Goal: Check status: Check status

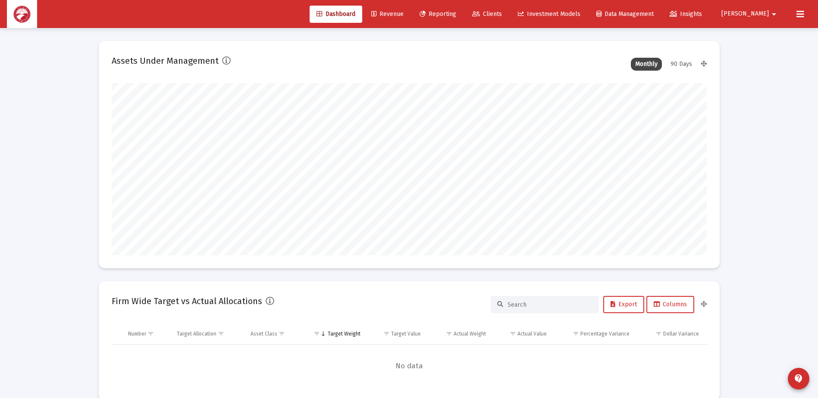
click at [456, 14] on span "Reporting" at bounding box center [438, 13] width 37 height 7
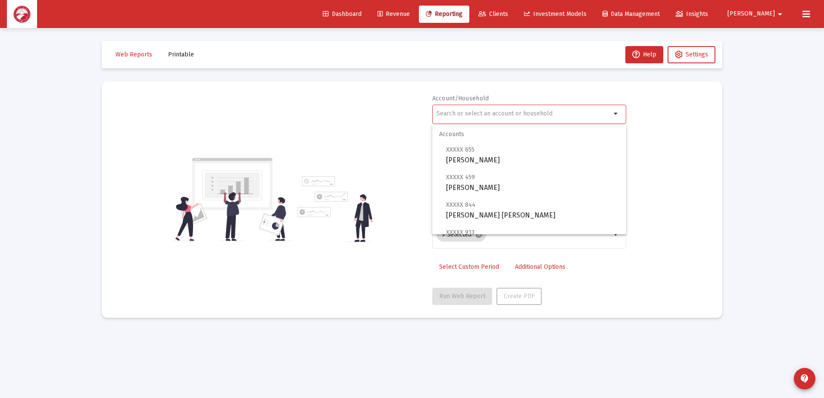
click at [593, 112] on input "text" at bounding box center [524, 113] width 175 height 7
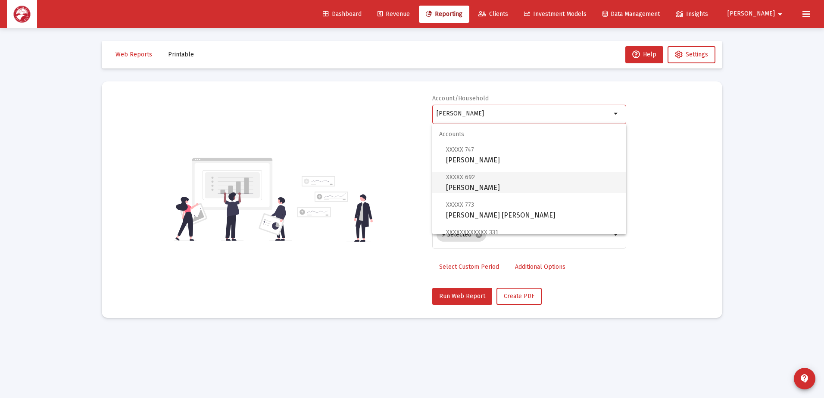
click at [526, 185] on span "XXXXX 692 [PERSON_NAME]" at bounding box center [532, 182] width 173 height 21
type input "[PERSON_NAME]"
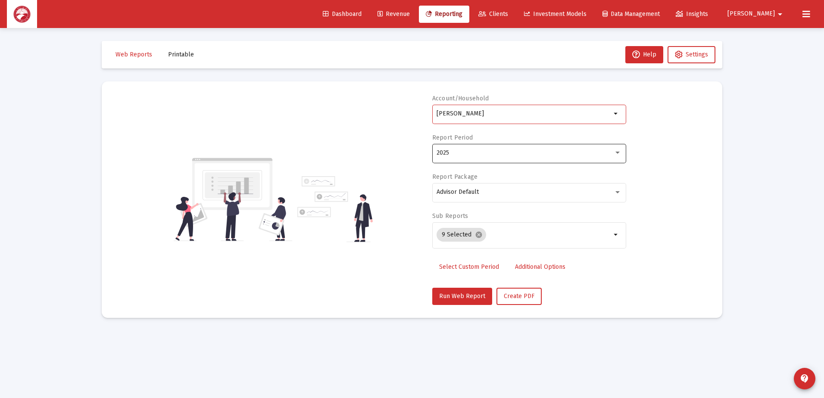
click at [516, 152] on div "2025" at bounding box center [525, 153] width 177 height 7
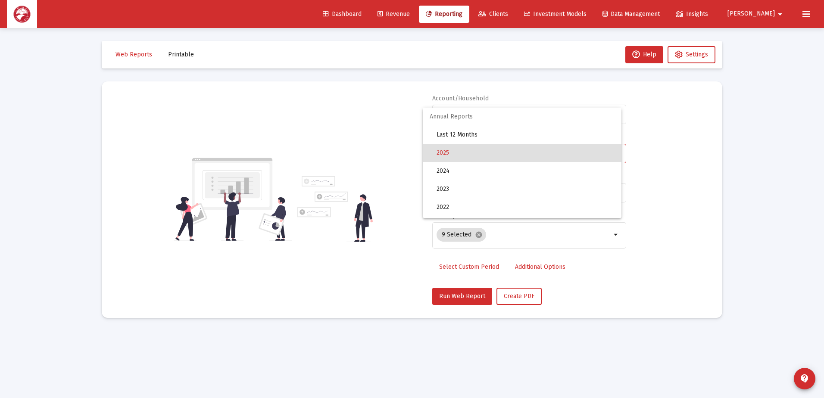
click at [516, 152] on span "2025" at bounding box center [526, 153] width 178 height 18
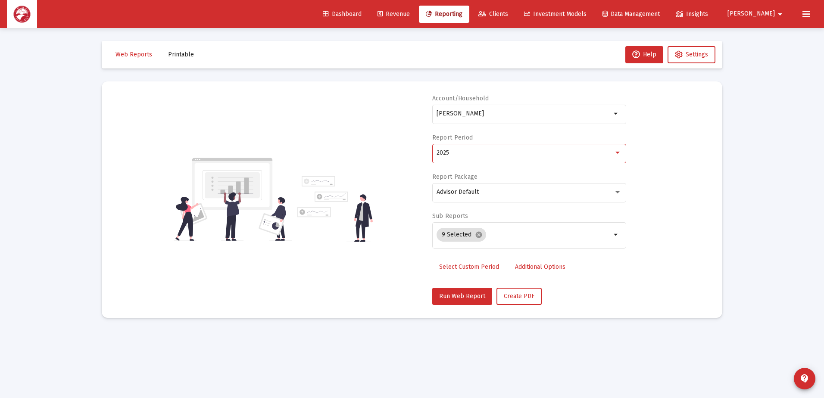
click at [515, 153] on div "2025" at bounding box center [525, 153] width 177 height 7
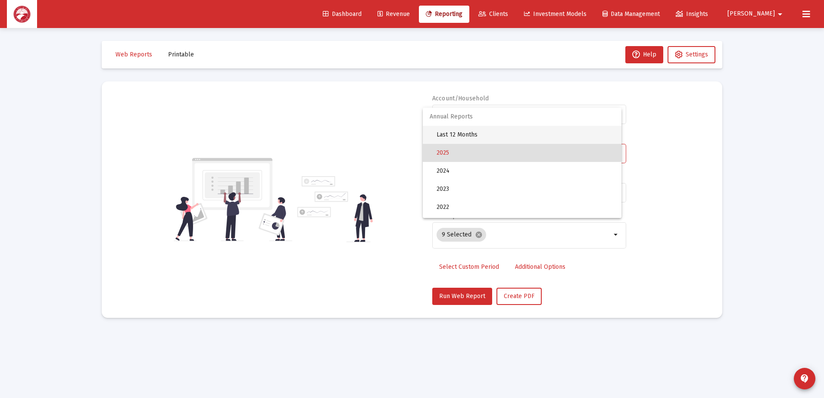
click at [487, 132] on span "Last 12 Months" at bounding box center [526, 135] width 178 height 18
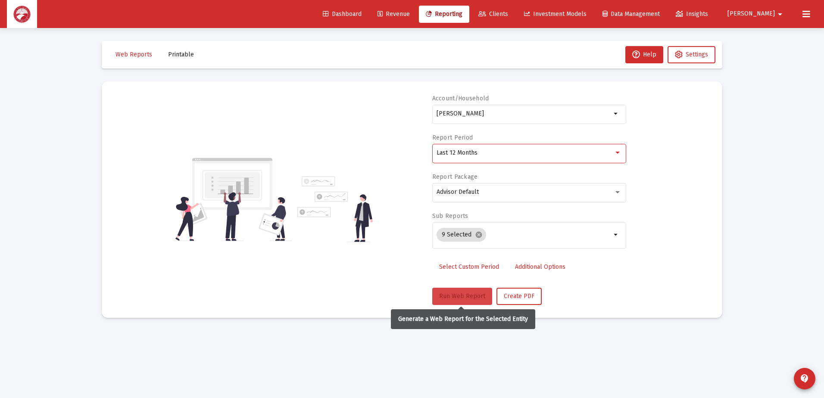
click at [460, 299] on span "Run Web Report" at bounding box center [462, 296] width 46 height 7
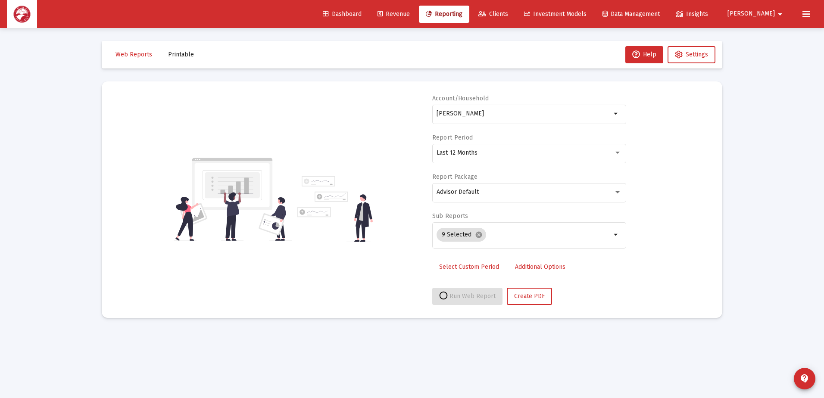
select select "View all"
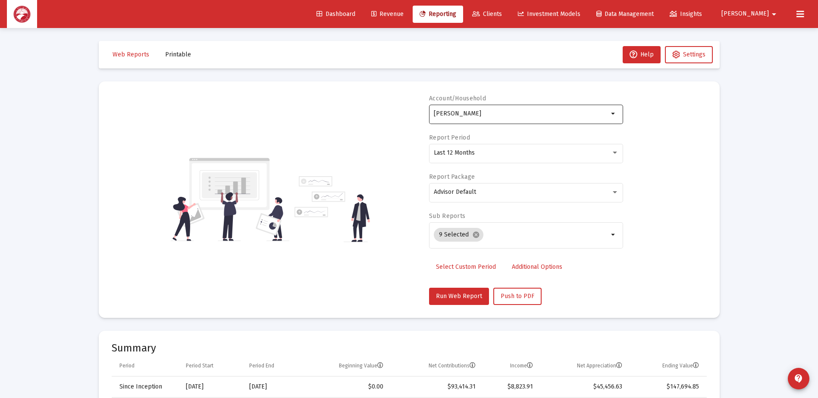
click at [560, 120] on div "[PERSON_NAME]" at bounding box center [521, 113] width 175 height 21
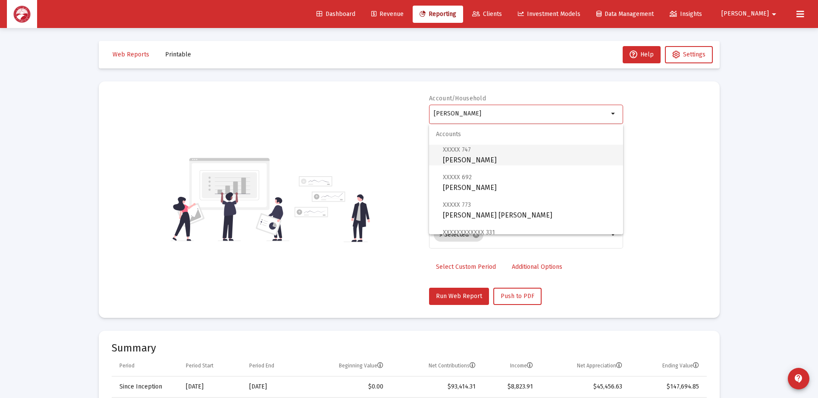
click at [517, 161] on span "XXXXX 747 [PERSON_NAME]" at bounding box center [529, 154] width 173 height 21
type input "[PERSON_NAME]"
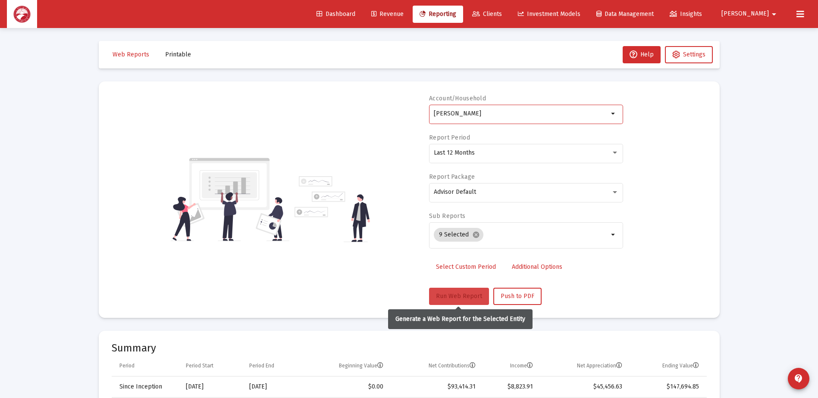
click at [451, 293] on span "Run Web Report" at bounding box center [459, 296] width 46 height 7
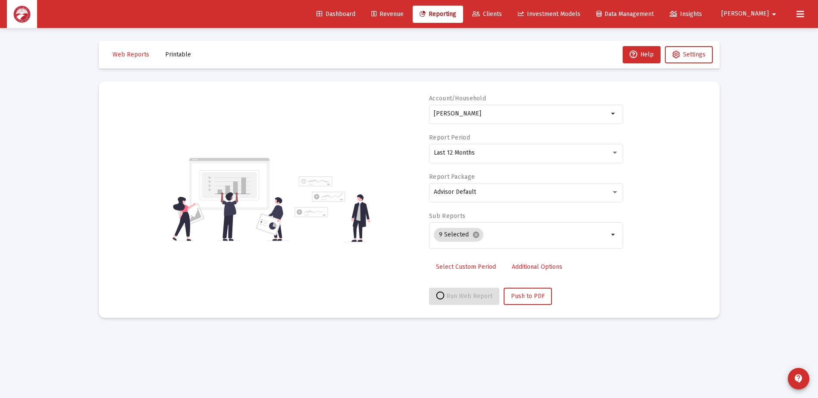
select select "View all"
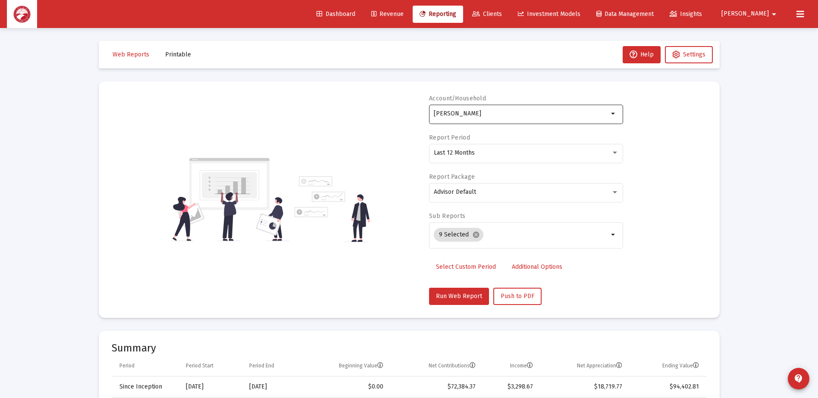
click at [530, 113] on input "[PERSON_NAME]" at bounding box center [521, 113] width 175 height 7
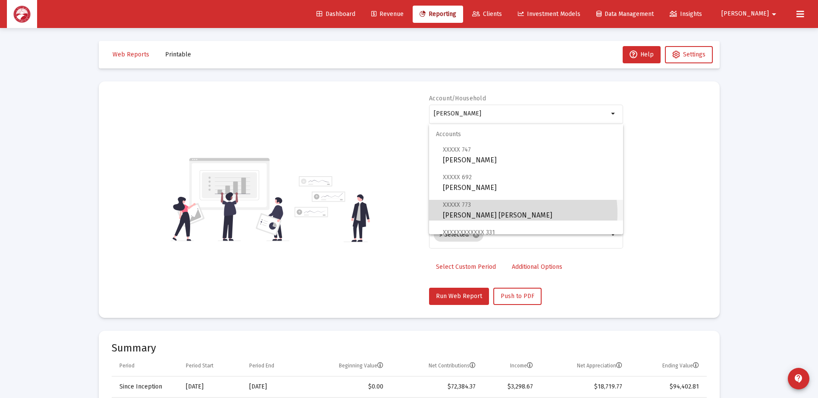
click at [510, 213] on span "XXXXX 773 [PERSON_NAME] [PERSON_NAME]" at bounding box center [529, 210] width 173 height 21
type input "[PERSON_NAME] [PERSON_NAME]"
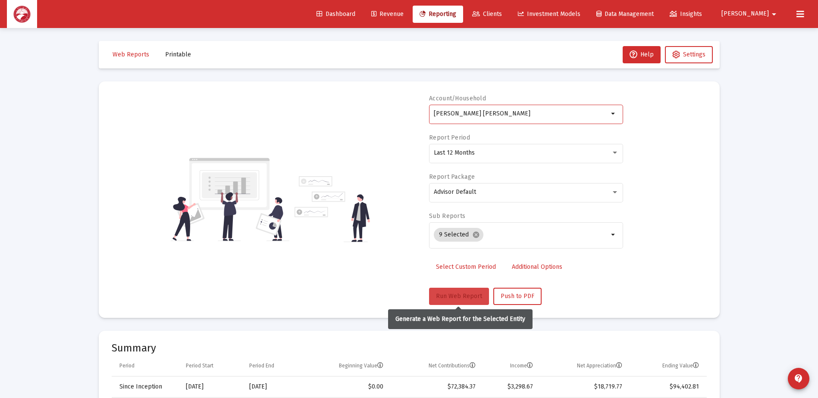
click at [460, 299] on span "Run Web Report" at bounding box center [459, 296] width 46 height 7
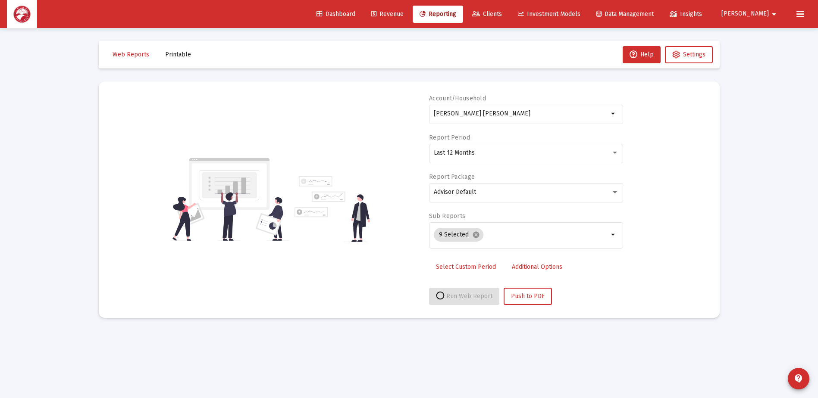
select select "View all"
